Goal: Information Seeking & Learning: Learn about a topic

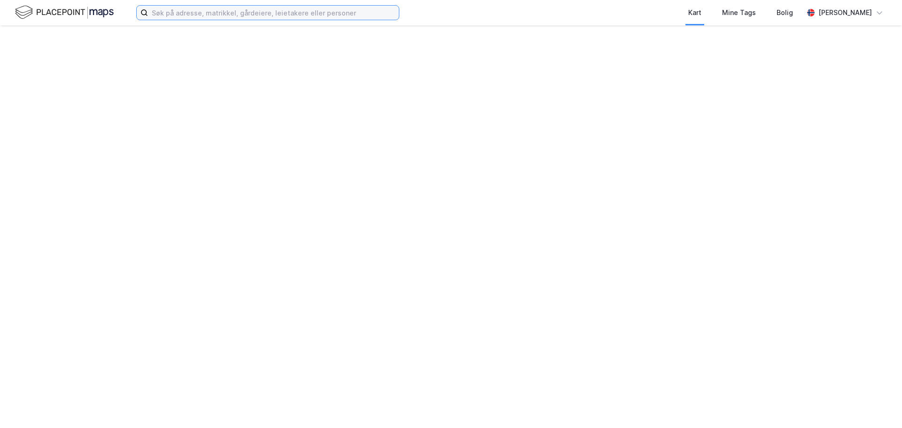
click at [177, 12] on input at bounding box center [273, 13] width 251 height 14
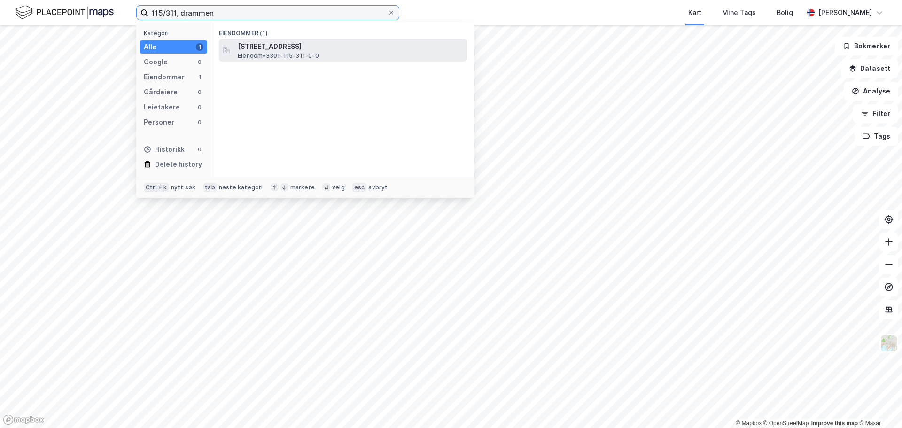
type input "115/311, drammen"
click at [292, 49] on span "[STREET_ADDRESS]" at bounding box center [351, 46] width 226 height 11
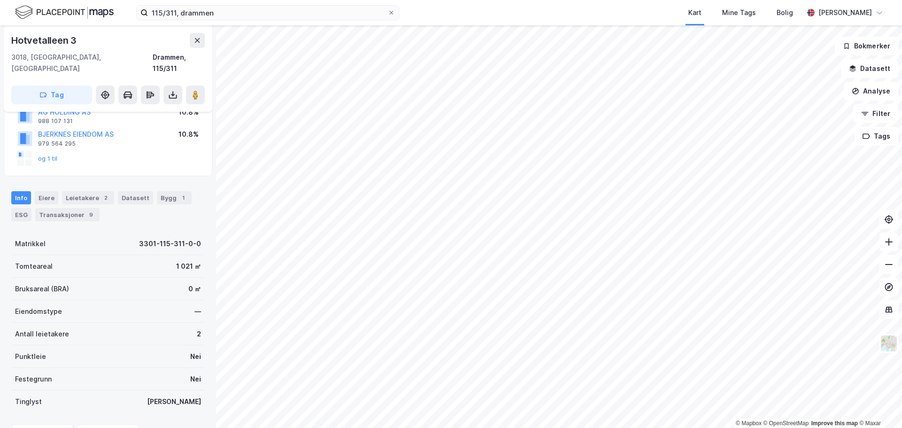
click at [54, 379] on div "Matrikkel 3301-115-311-0-0 Tomteareal 1 021 ㎡ Bruksareal (BRA) 0 ㎡ Eiendomstype…" at bounding box center [108, 323] width 194 height 180
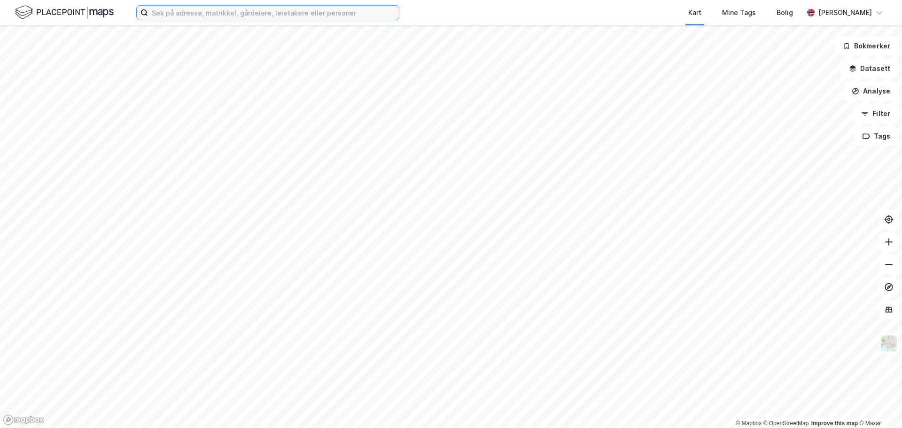
click at [170, 16] on input at bounding box center [273, 13] width 251 height 14
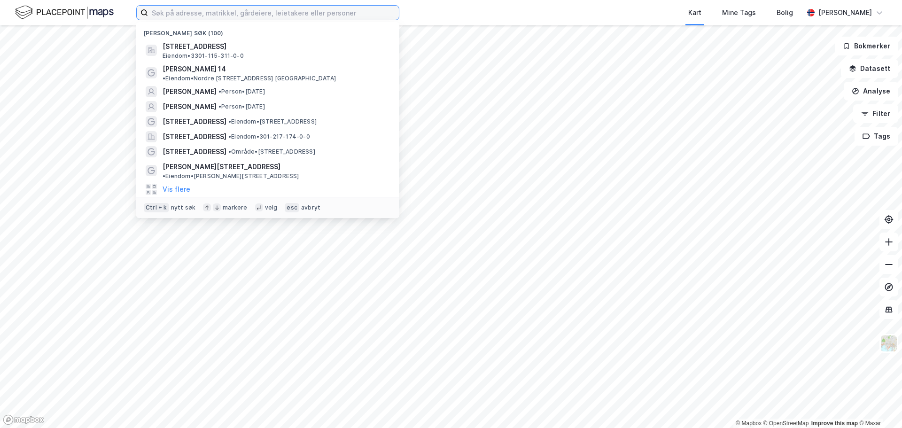
paste input "TYSSE MEKANISKE VERKSTED AS"
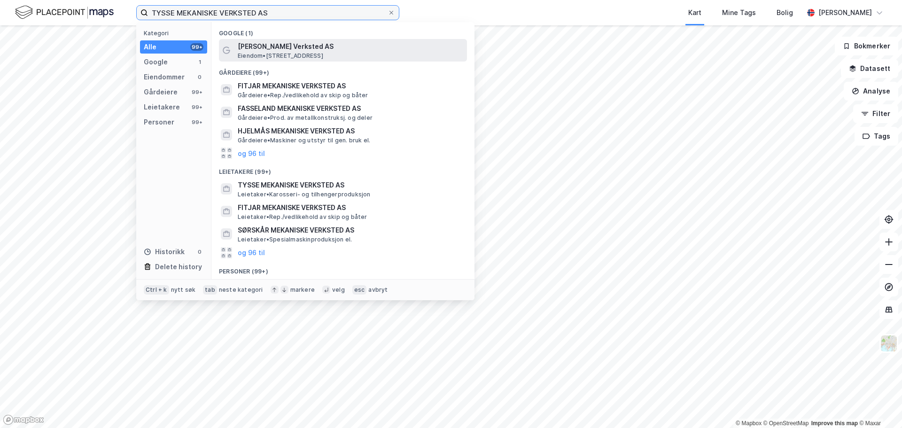
type input "TYSSE MEKANISKE VERKSTED AS"
click at [303, 51] on span "[PERSON_NAME] Verksted AS" at bounding box center [351, 46] width 226 height 11
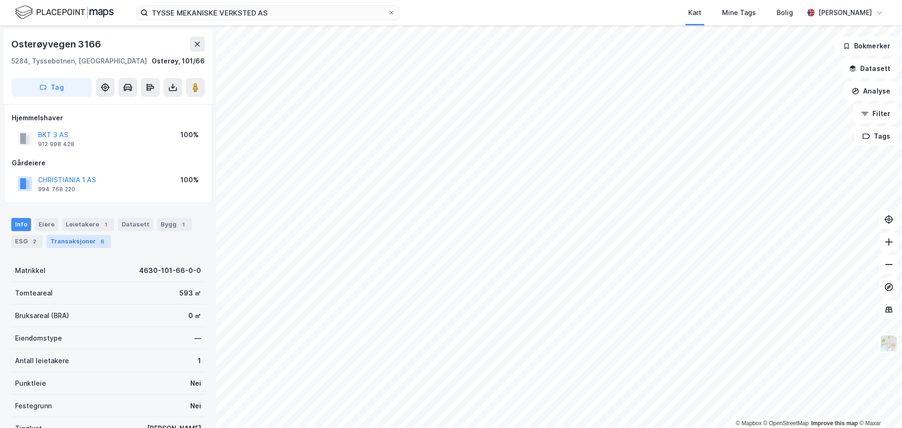
click at [90, 246] on div "Transaksjoner 6" at bounding box center [79, 241] width 64 height 13
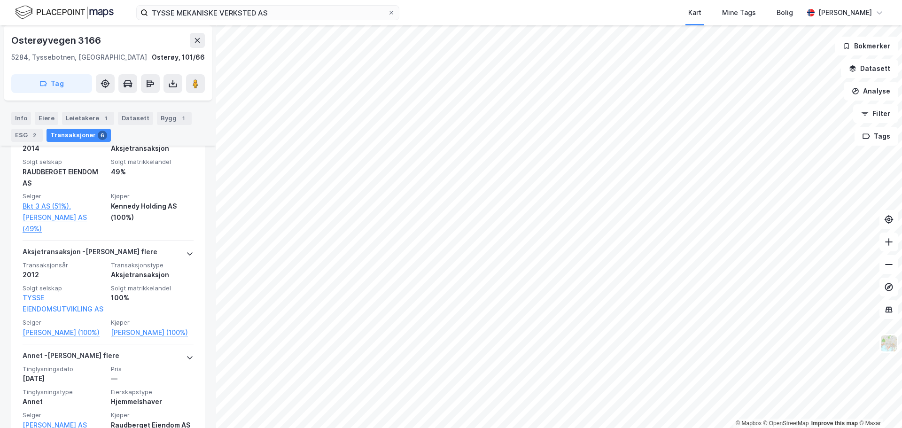
scroll to position [517, 0]
